Goal: Obtain resource: Obtain resource

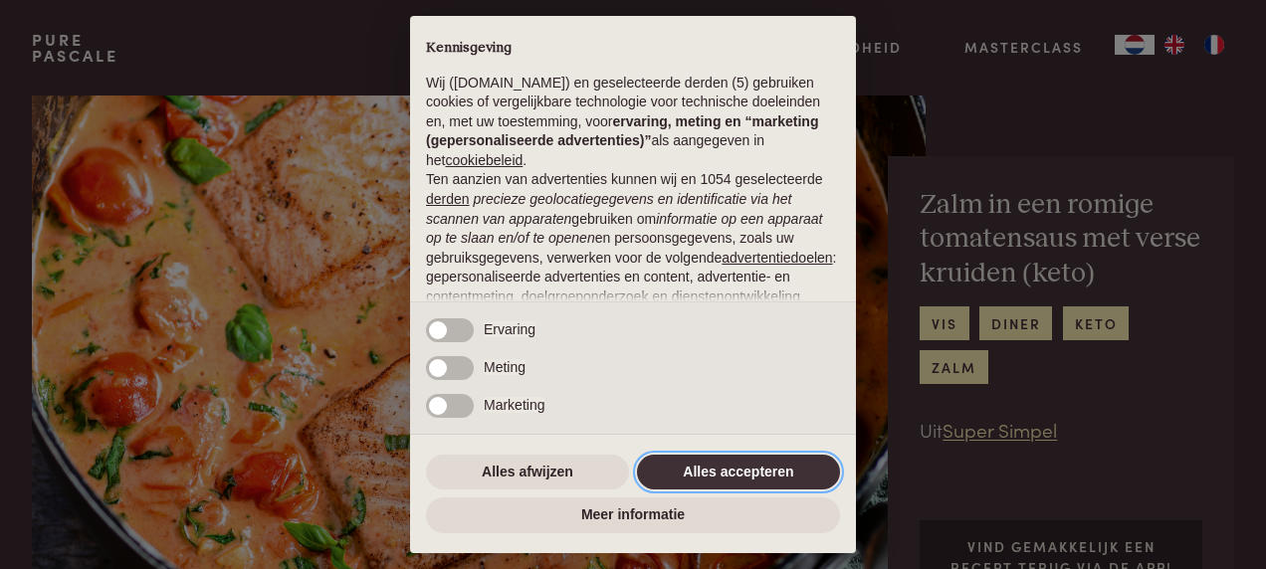
click at [736, 467] on button "Alles accepteren" at bounding box center [738, 473] width 203 height 36
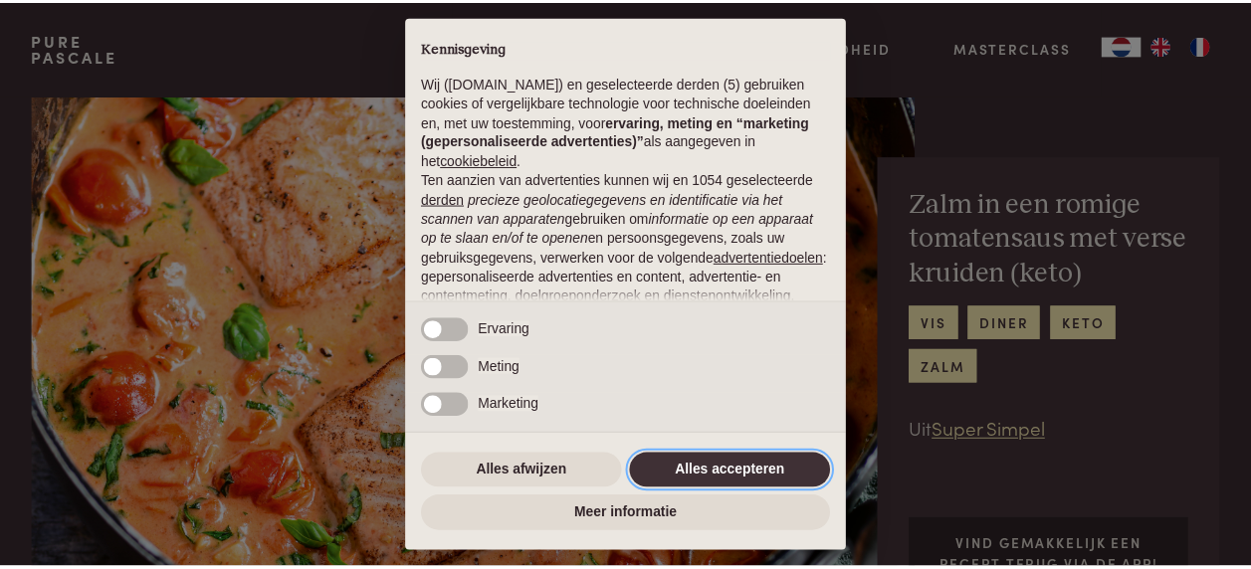
scroll to position [230, 0]
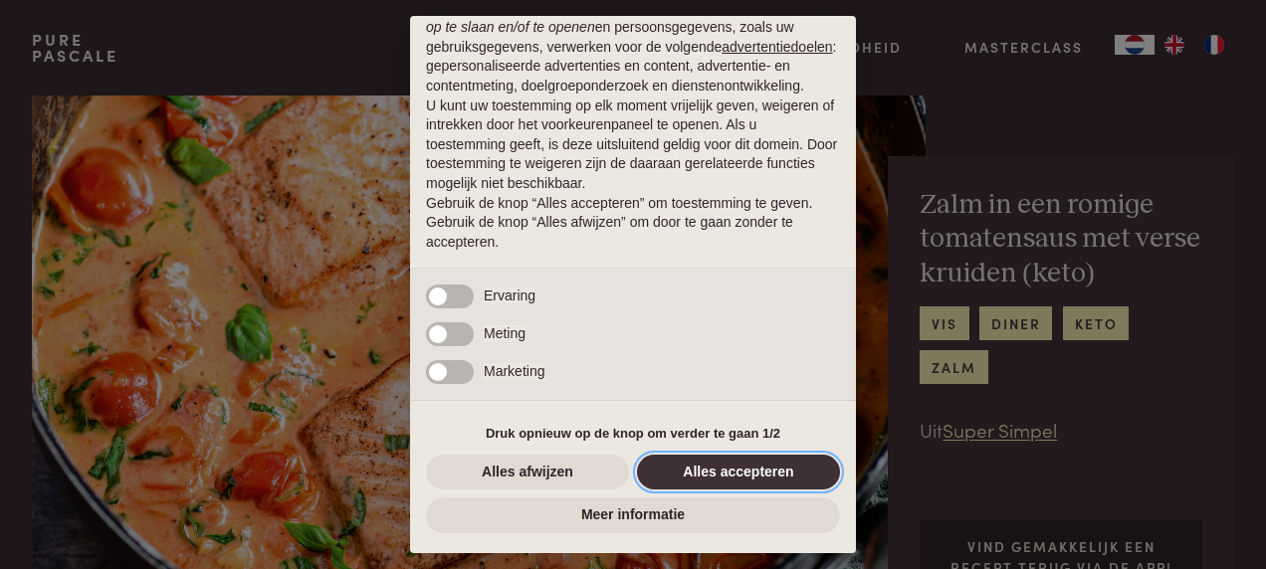
click at [725, 475] on button "Alles accepteren" at bounding box center [738, 473] width 203 height 36
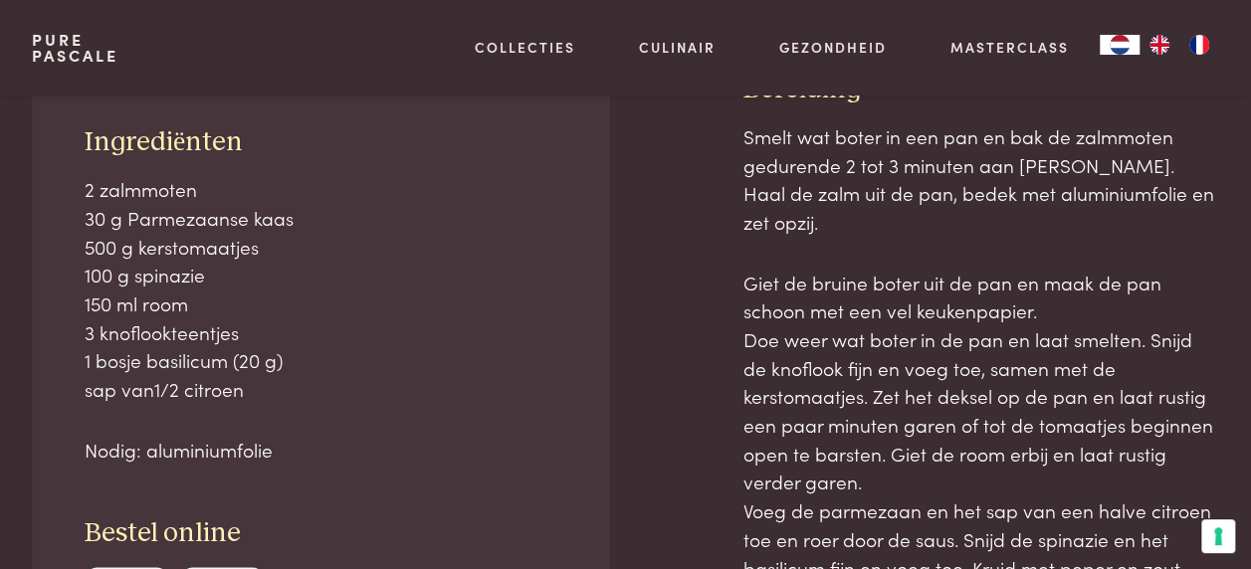
scroll to position [943, 0]
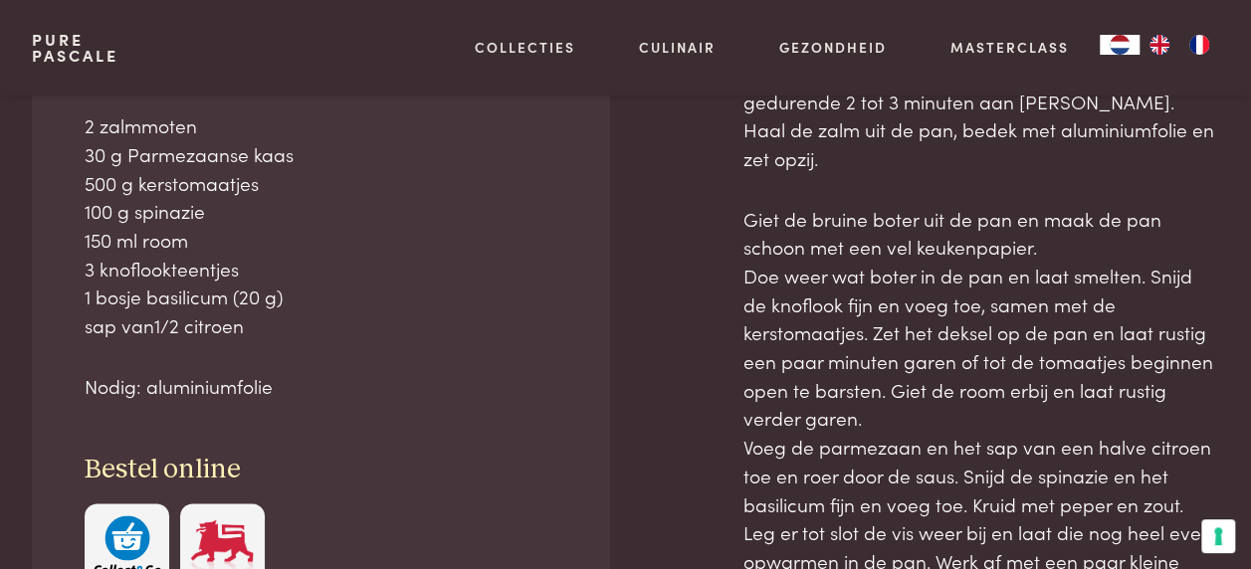
drag, startPoint x: 77, startPoint y: 309, endPoint x: 308, endPoint y: 318, distance: 232.0
click at [308, 318] on div "Ingrediënten 2 zalmmoten 30 g Parmezaanse kaas 500 g kerstomaatjes 100 g spinaz…" at bounding box center [321, 325] width 578 height 632
copy div "Ingrediënten 2 zalmmoten 30 g Parmezaanse kaas 500 g kerstomaatjes 100 g spinaz…"
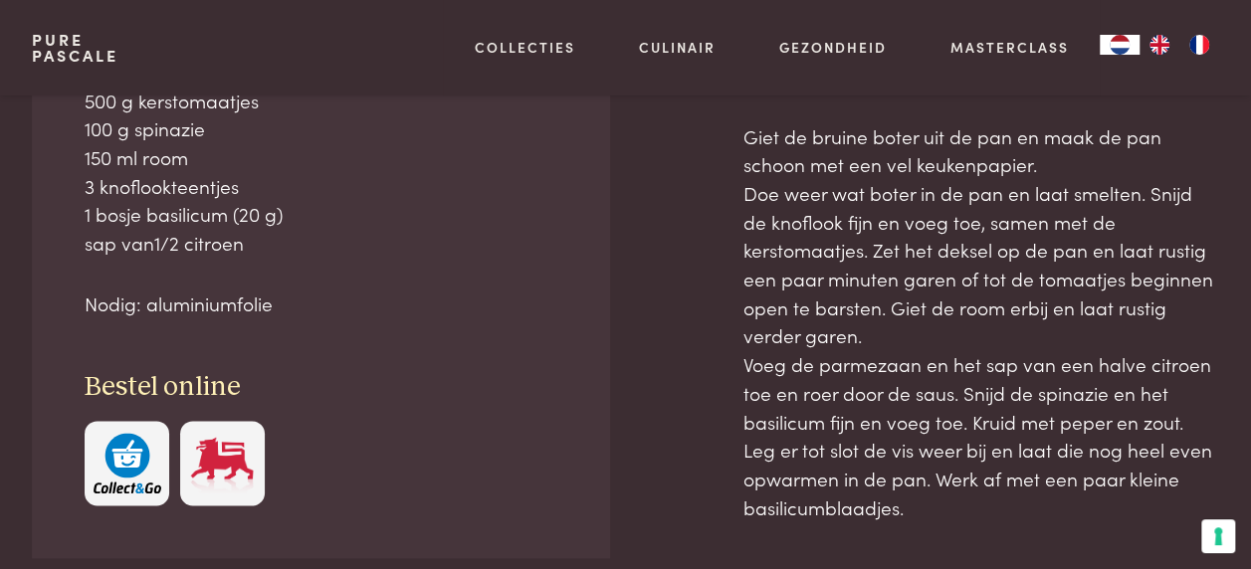
scroll to position [1058, 0]
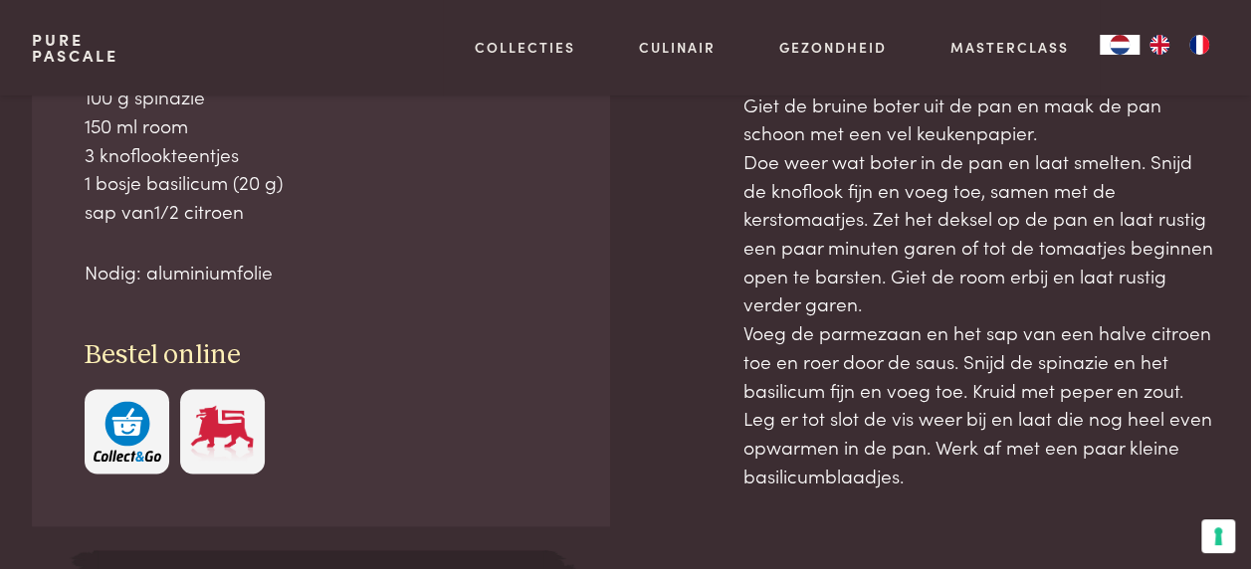
drag, startPoint x: 744, startPoint y: 220, endPoint x: 938, endPoint y: 432, distance: 287.3
click at [938, 432] on div "Bereiding Smelt wat boter in een pan en bak de zalmmoten gedurende 2 tot 3 minu…" at bounding box center [981, 278] width 477 height 766
copy div "Bereiding Smelt wat boter in een pan en bak de zalmmoten gedurende 2 tot 3 minu…"
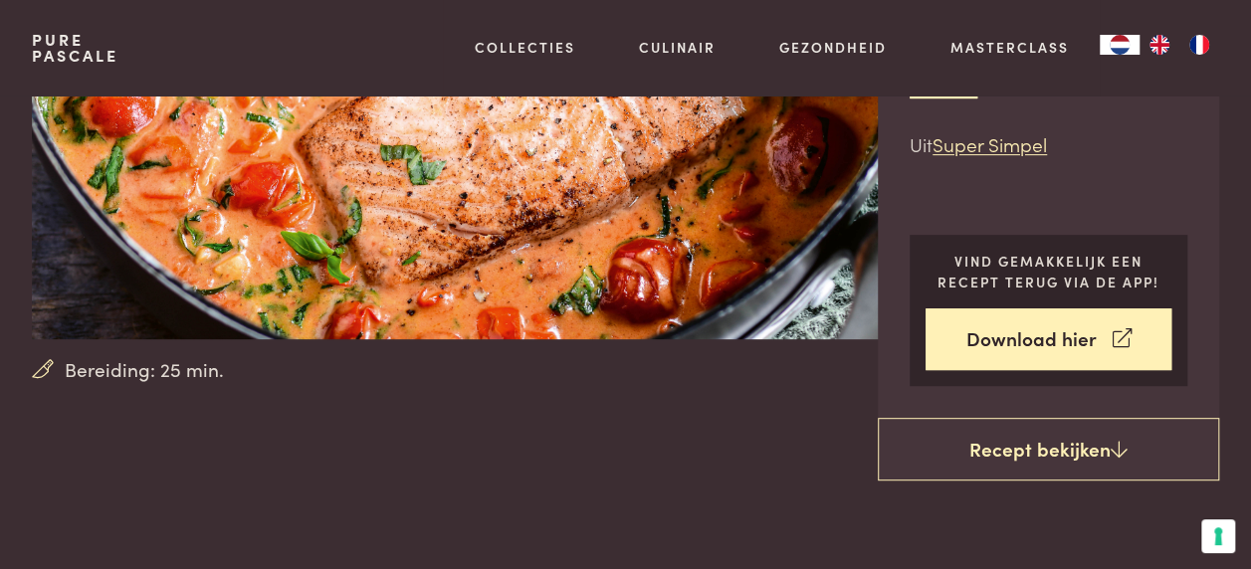
scroll to position [0, 0]
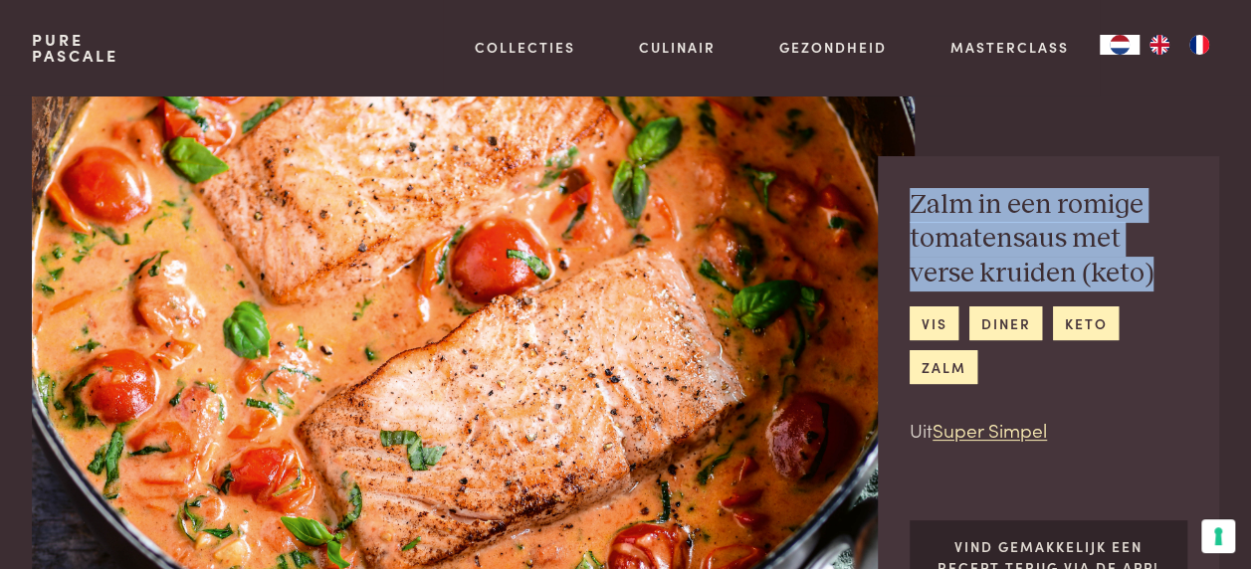
drag, startPoint x: 911, startPoint y: 195, endPoint x: 1087, endPoint y: 267, distance: 189.2
click at [1087, 267] on h2 "Zalm in een romige tomatensaus met verse kruiden (keto)" at bounding box center [1048, 239] width 278 height 103
copy h2 "Zalm in een romige tomatensaus met verse kruiden (keto)"
